Goal: Task Accomplishment & Management: Use online tool/utility

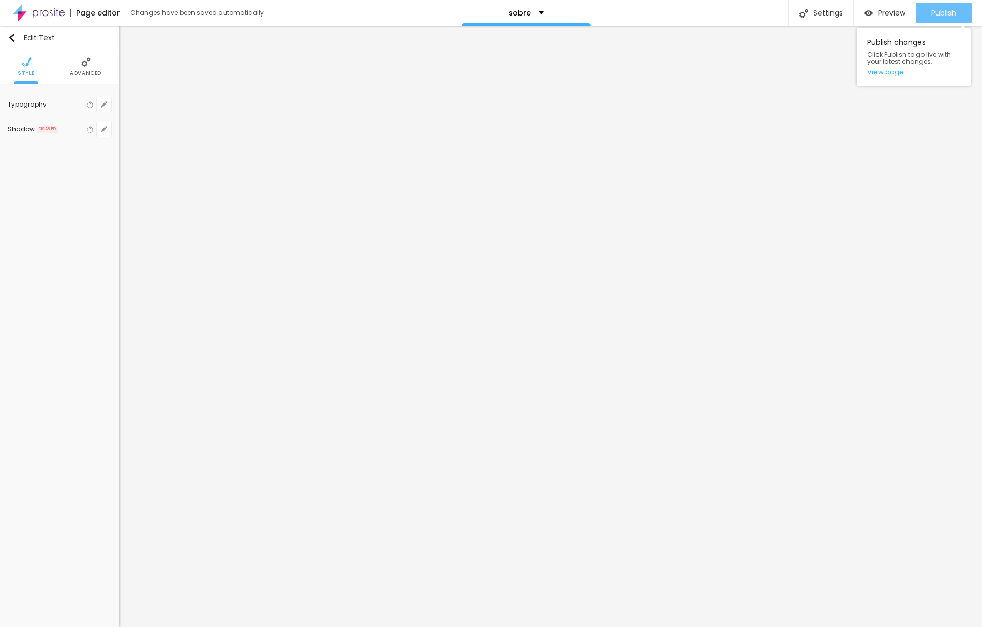
click at [937, 14] on span "Publish" at bounding box center [944, 13] width 25 height 8
click at [926, 16] on button "Publish" at bounding box center [944, 13] width 56 height 21
click at [16, 38] on img "button" at bounding box center [12, 38] width 8 height 8
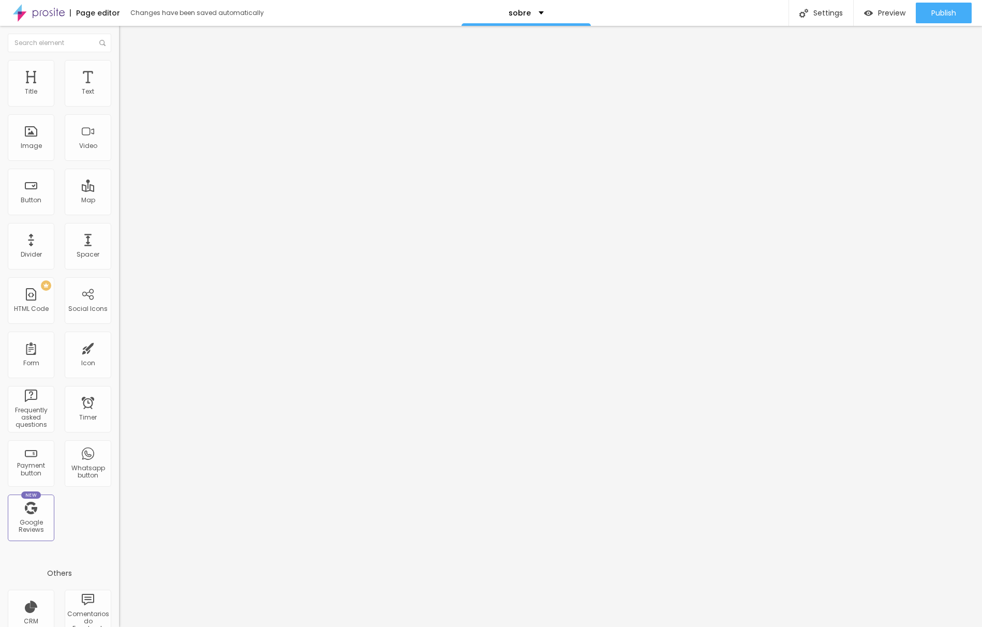
click at [55, 14] on img at bounding box center [39, 13] width 52 height 26
click at [119, 105] on img at bounding box center [122, 108] width 6 height 6
drag, startPoint x: 378, startPoint y: 293, endPoint x: 354, endPoint y: 278, distance: 28.4
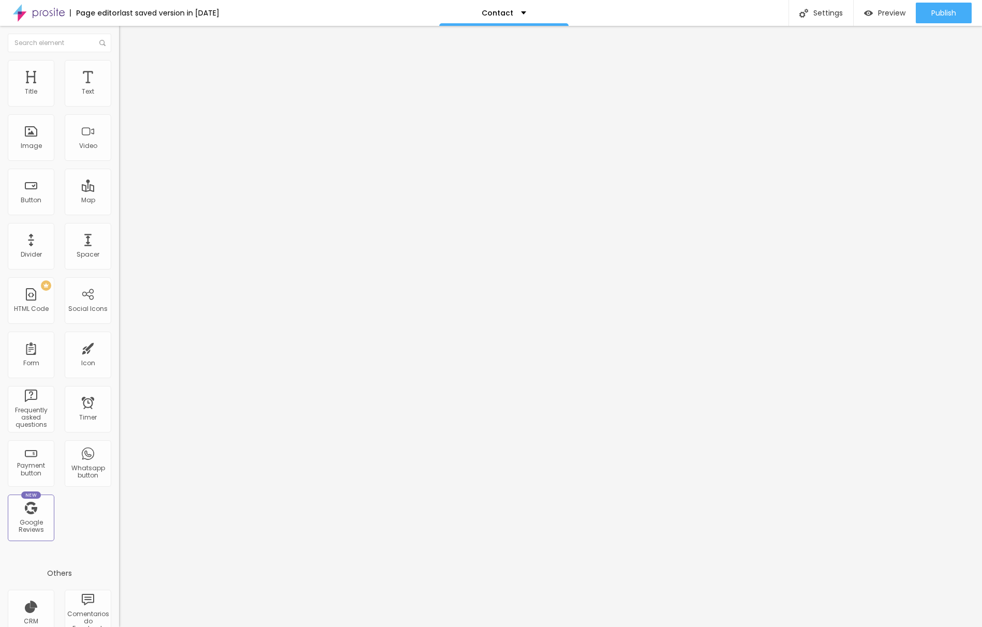
type input "Nome"
drag, startPoint x: 408, startPoint y: 358, endPoint x: 327, endPoint y: 355, distance: 81.8
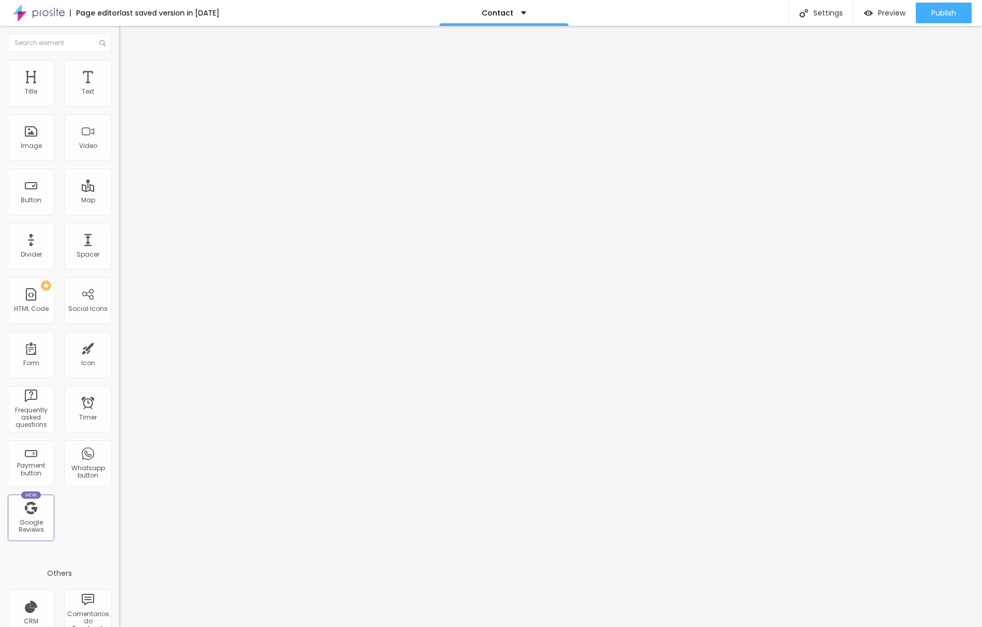
type input "Contacto"
drag, startPoint x: 368, startPoint y: 434, endPoint x: 333, endPoint y: 429, distance: 35.5
type input "S"
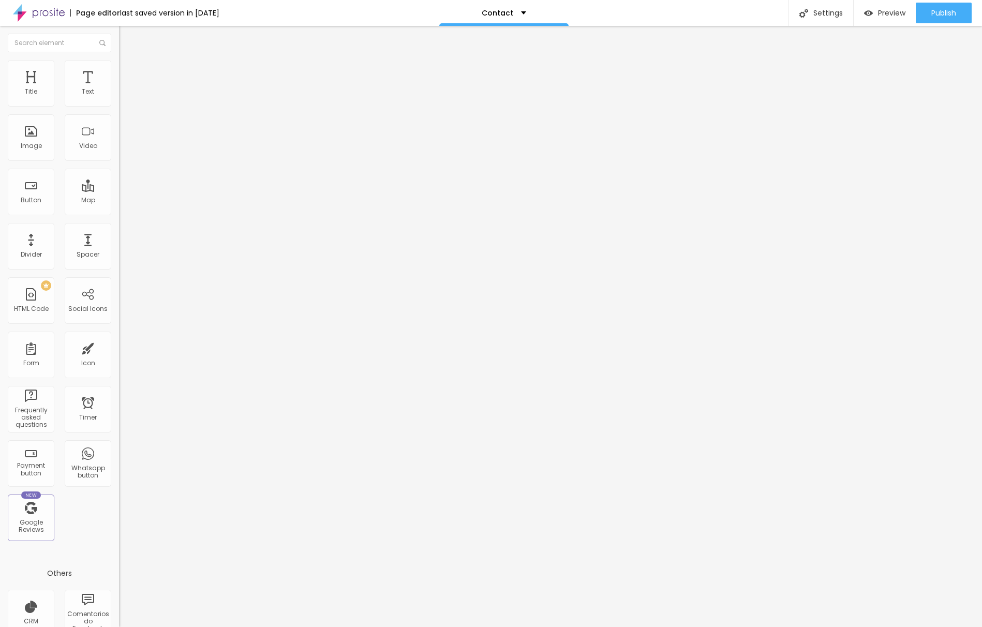
type input "Data"
click at [119, 104] on span at bounding box center [122, 108] width 6 height 9
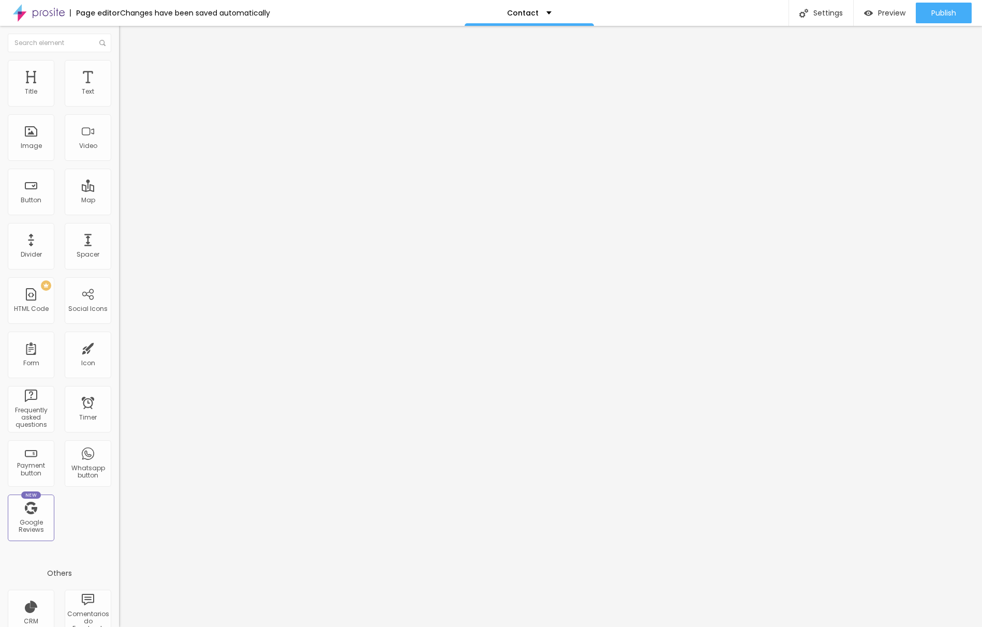
type input "Contacto telefónico"
click at [942, 17] on span "Publish" at bounding box center [944, 13] width 25 height 8
click at [127, 36] on div "Edit Form" at bounding box center [152, 38] width 50 height 8
click at [48, 16] on img at bounding box center [39, 13] width 52 height 26
